Goal: Transaction & Acquisition: Purchase product/service

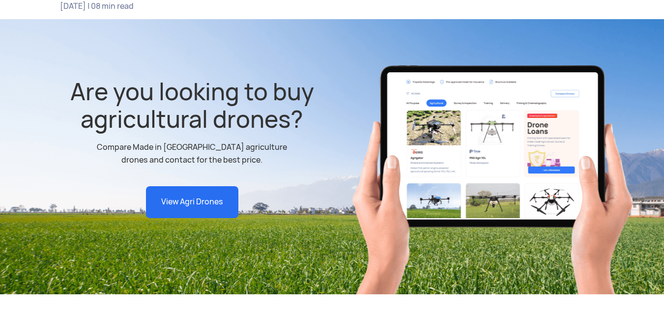
scroll to position [238, 0]
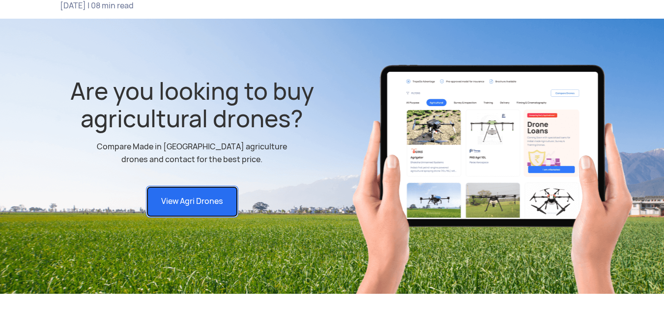
click at [202, 186] on link "View Agri Drones" at bounding box center [192, 202] width 92 height 32
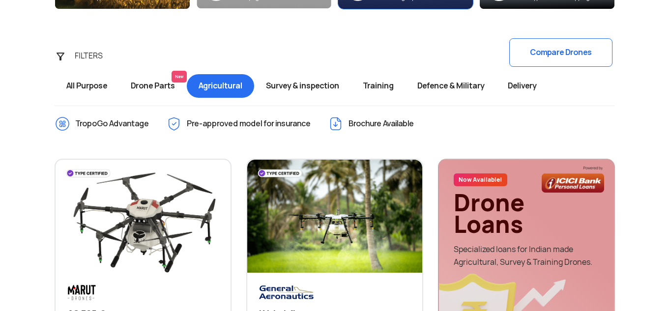
scroll to position [426, 0]
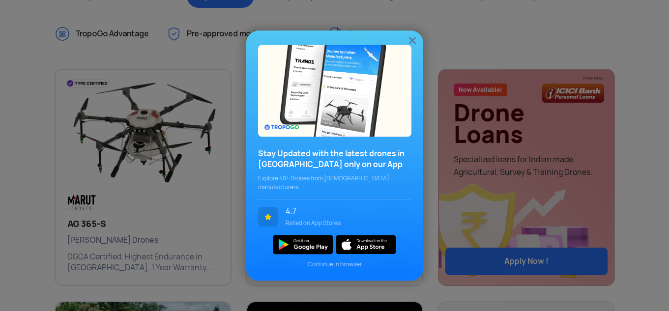
click at [410, 46] on img at bounding box center [412, 40] width 12 height 12
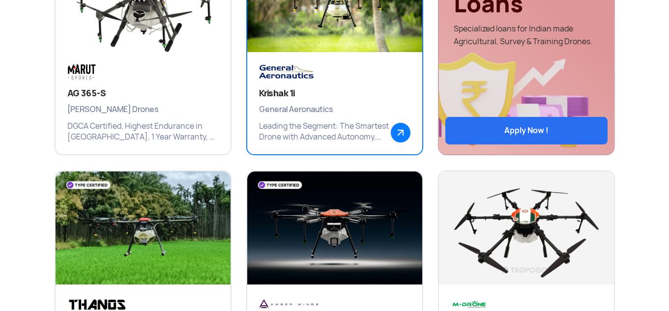
scroll to position [556, 0]
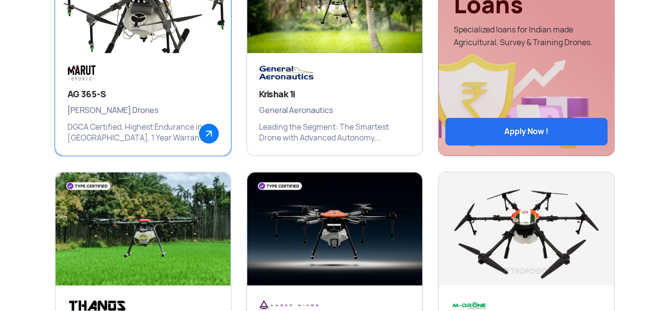
click at [207, 60] on div "AG 365-S Marut Drones DGCA Certified, Highest Endurance in India, 1 Year Warran…" at bounding box center [143, 104] width 175 height 102
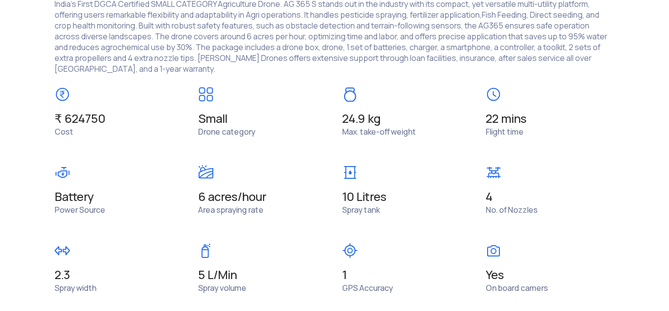
scroll to position [807, 0]
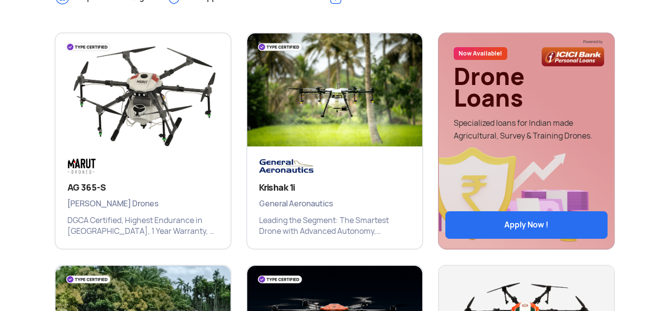
scroll to position [460, 0]
